Goal: Task Accomplishment & Management: Complete application form

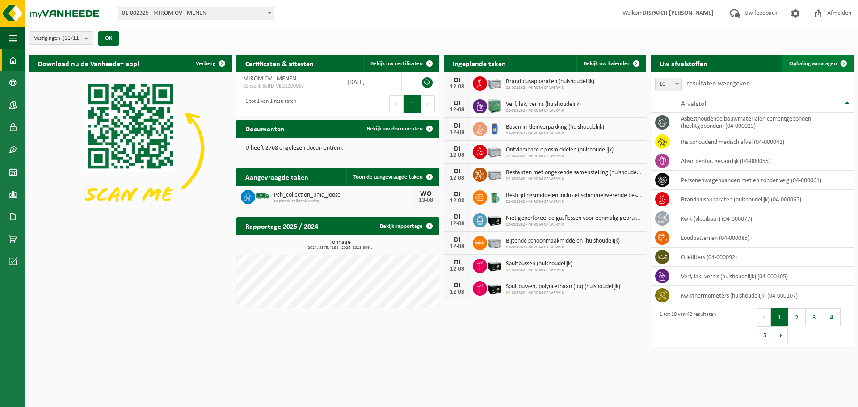
click at [800, 63] on span "Ophaling aanvragen" at bounding box center [813, 64] width 48 height 6
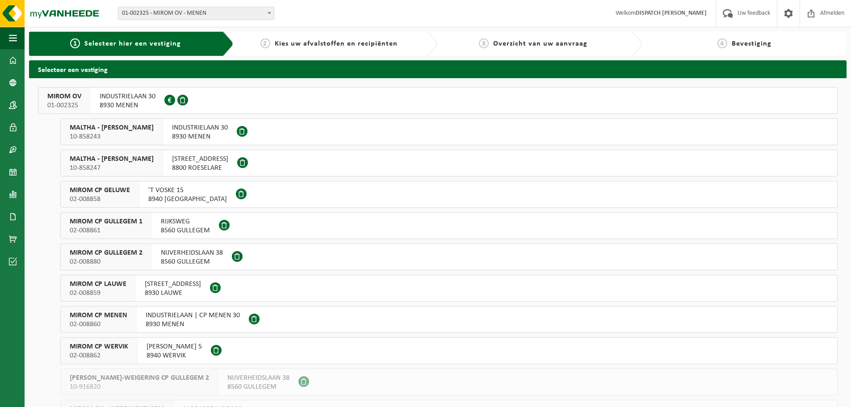
click at [60, 93] on span "MIROM OV" at bounding box center [64, 96] width 34 height 9
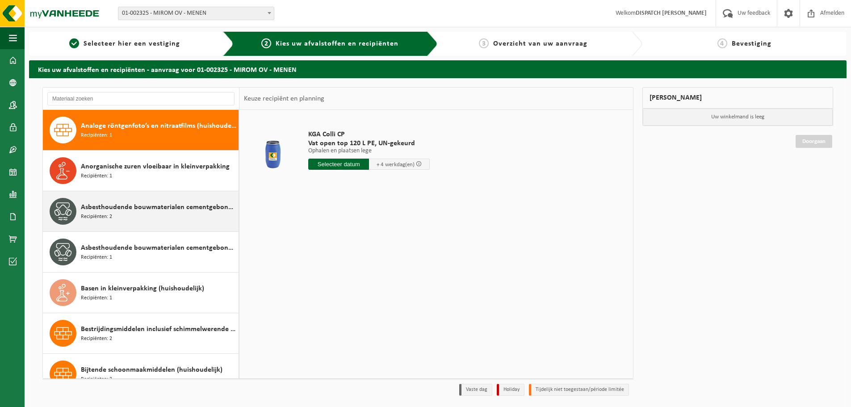
click at [155, 217] on div "Asbesthoudende bouwmaterialen cementgebonden (hechtgebonden) Recipiënten: 2" at bounding box center [159, 211] width 156 height 27
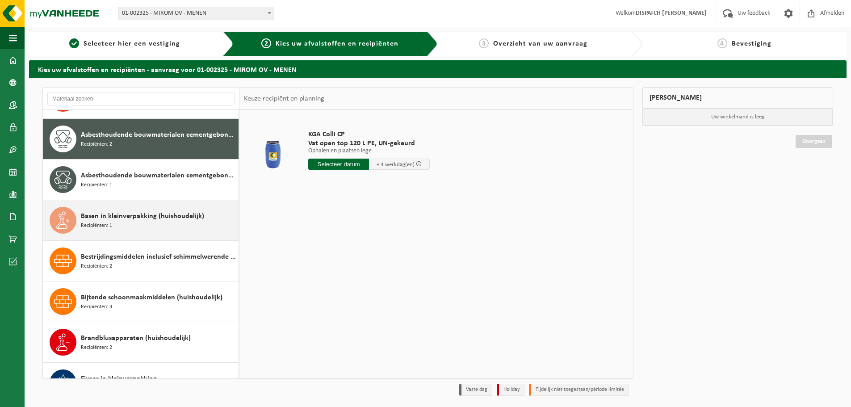
scroll to position [81, 0]
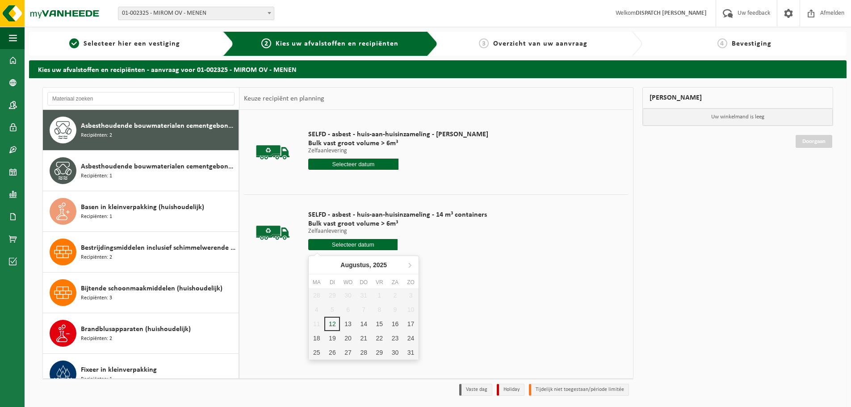
click at [363, 247] on input "text" at bounding box center [352, 244] width 89 height 11
click at [335, 324] on div "12" at bounding box center [332, 324] width 16 height 14
type input "Van [DATE]"
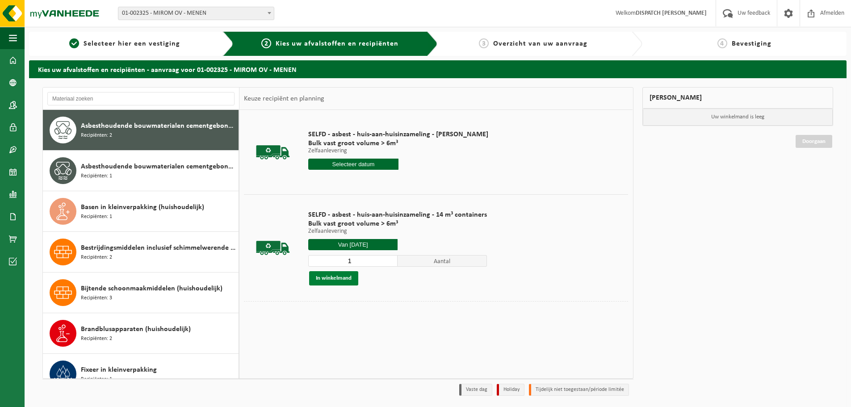
click at [345, 279] on button "In winkelmand" at bounding box center [333, 278] width 49 height 14
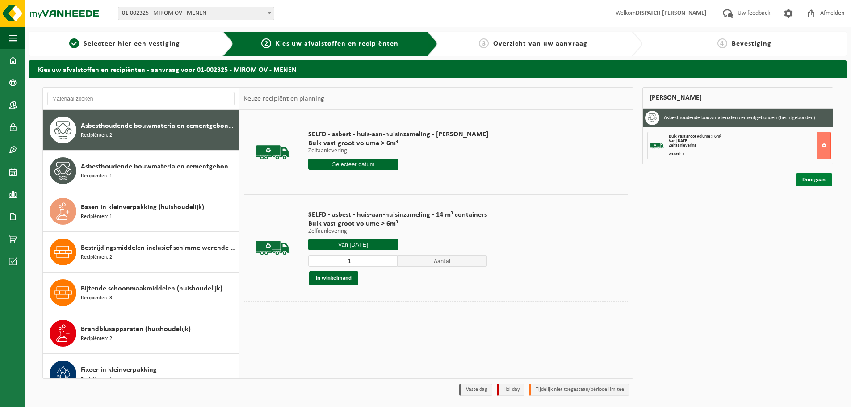
click at [814, 184] on link "Doorgaan" at bounding box center [814, 179] width 37 height 13
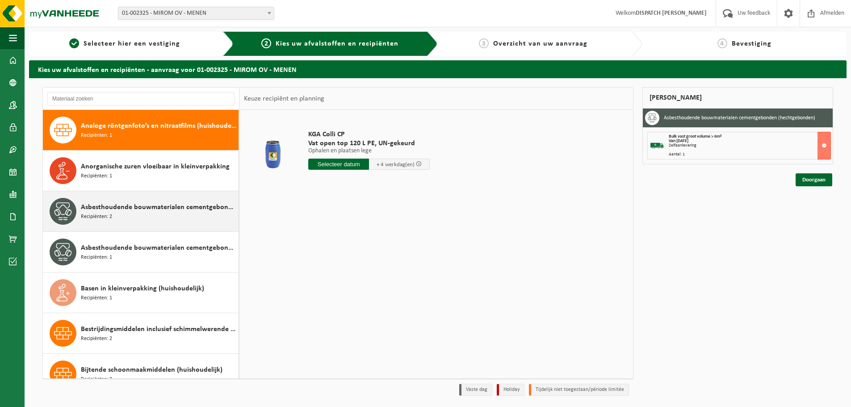
click at [133, 214] on div "Asbesthoudende bouwmaterialen cementgebonden (hechtgebonden) Recipiënten: 2" at bounding box center [159, 211] width 156 height 27
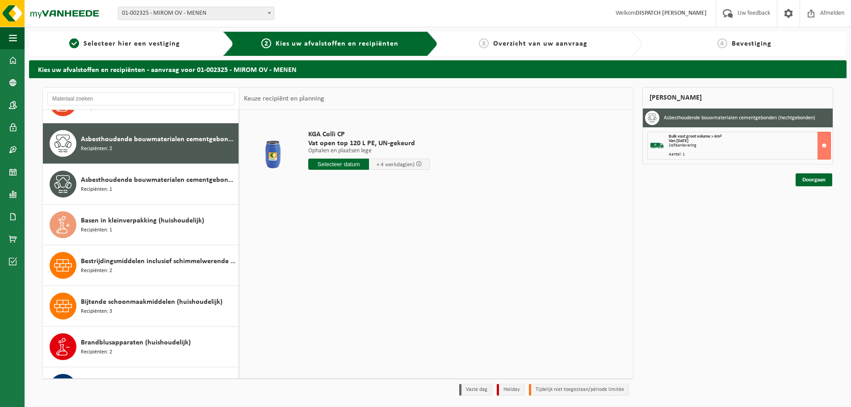
scroll to position [81, 0]
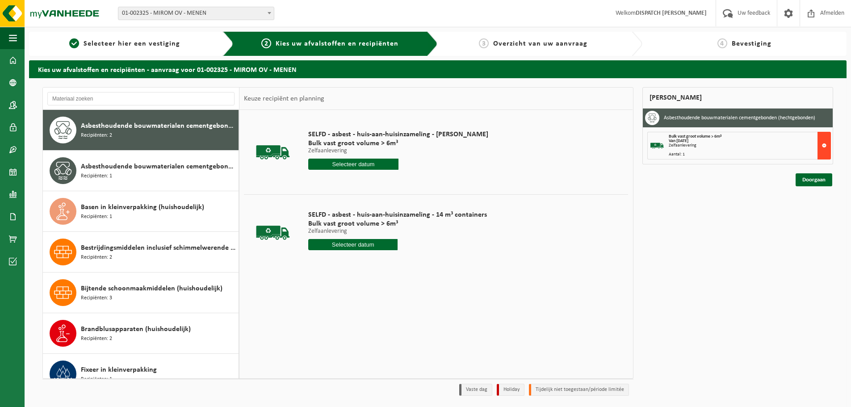
click at [823, 141] on button at bounding box center [824, 146] width 13 height 28
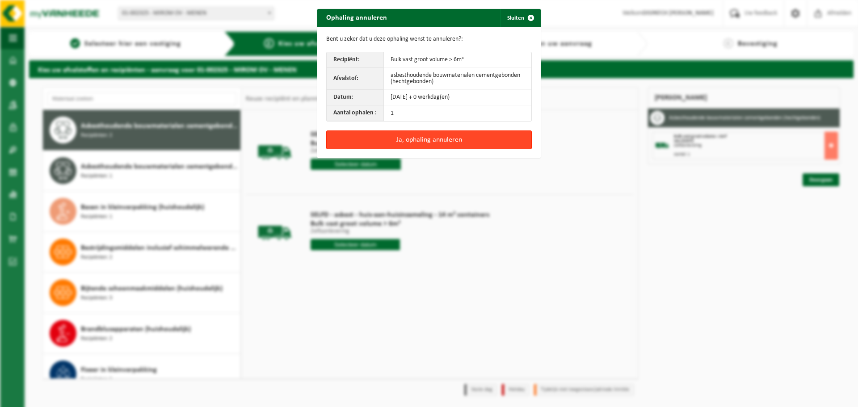
click at [422, 138] on button "Ja, ophaling annuleren" at bounding box center [429, 139] width 206 height 19
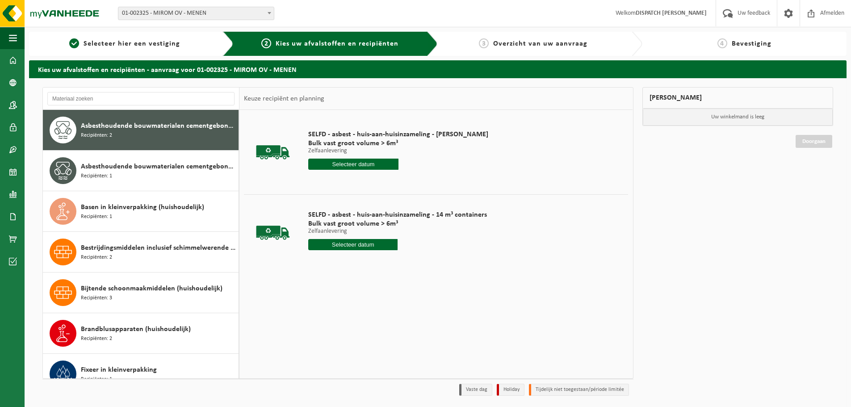
click at [372, 247] on input "text" at bounding box center [352, 244] width 89 height 11
click at [327, 328] on div "12" at bounding box center [332, 324] width 16 height 14
type input "Van 2025-08-12"
click at [344, 282] on button "In winkelmand" at bounding box center [333, 278] width 49 height 14
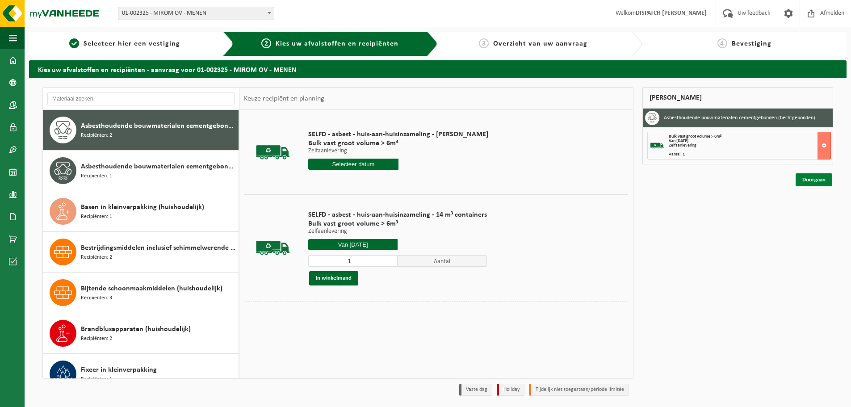
click at [809, 176] on link "Doorgaan" at bounding box center [814, 179] width 37 height 13
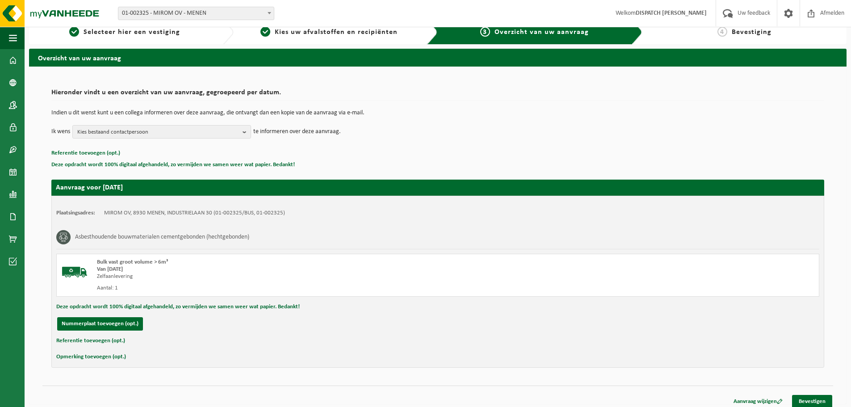
scroll to position [17, 0]
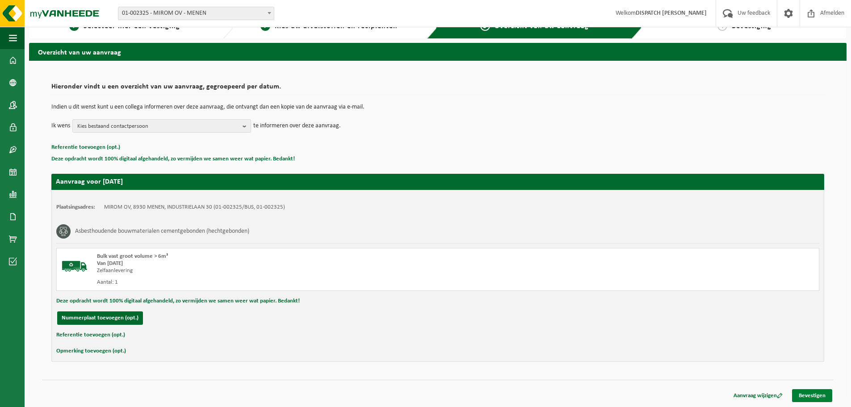
click at [814, 391] on link "Bevestigen" at bounding box center [812, 395] width 40 height 13
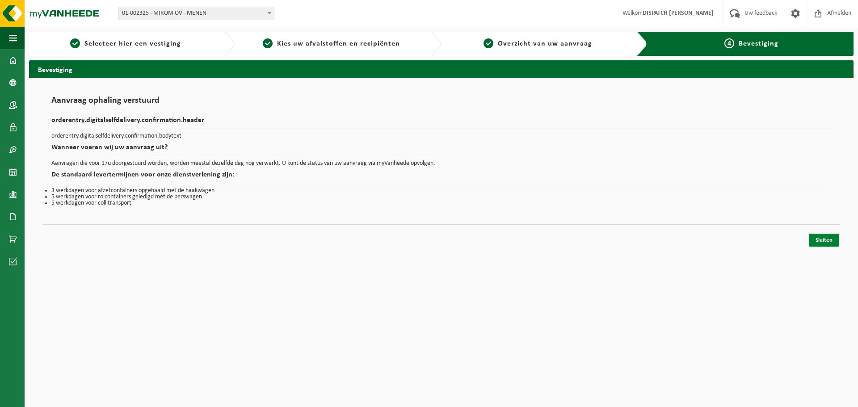
click at [817, 243] on link "Sluiten" at bounding box center [824, 240] width 30 height 13
